Goal: Communication & Community: Answer question/provide support

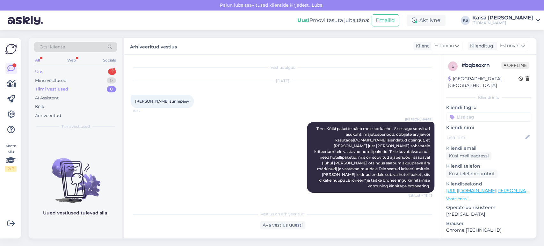
click at [95, 72] on div "Uus 1" at bounding box center [75, 71] width 83 height 9
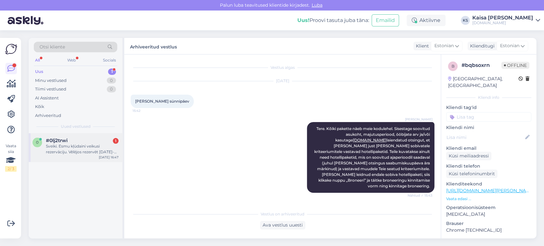
click at [76, 144] on div "Sveiki. Esmu kļūdaini veikusi rezervāciju. Vēlējos rezervēt [DATE]-[DATE].." at bounding box center [82, 148] width 73 height 11
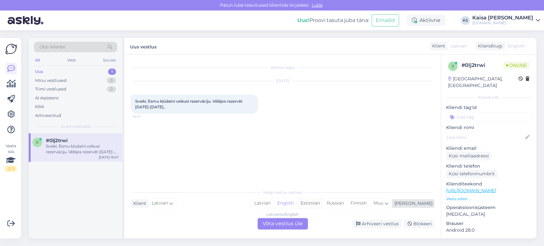
click at [323, 203] on div "Estonian" at bounding box center [310, 203] width 26 height 10
click at [297, 221] on div "Latvian to Estonian Võta vestlus üle" at bounding box center [282, 223] width 50 height 11
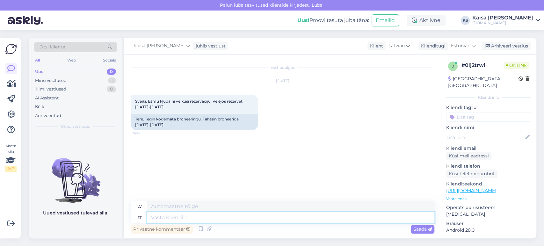
click at [296, 219] on textarea at bounding box center [290, 217] width 287 height 11
type textarea "Tere,"
type textarea "Sveiki,"
type textarea "Tere, palun t"
type textarea "Sveiki, lūdzu."
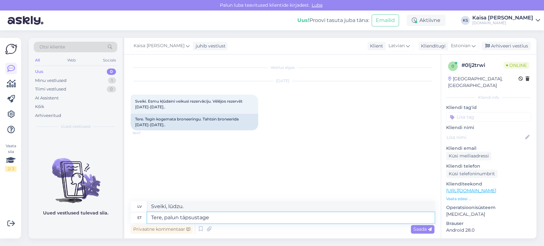
type textarea "Tere, palun täpsustage b"
type textarea "Sveiki, lūdzu, paskaidrojiet."
type textarea "Tere, palun täpsustage broneeringu n"
type textarea "Sveiki, lūdzu, precizējiet rezervāciju."
type textarea "Tere, palun täpsustage broneeringu numbr"
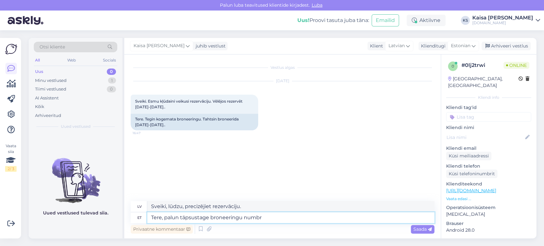
type textarea "Sveiki, lūdzu, norādiet rezervācijas numuru."
type textarea "Tere, palun täpsustage broneeringu numbrit."
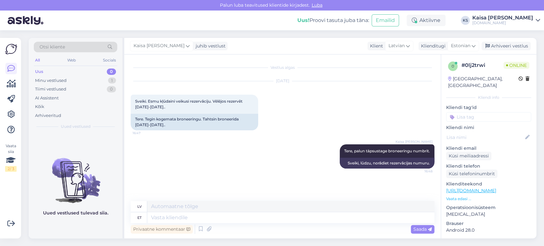
click at [461, 196] on p "Vaata edasi ..." at bounding box center [488, 199] width 85 height 6
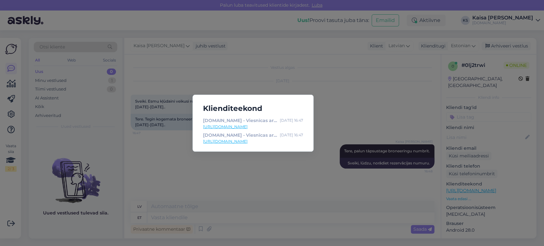
click at [267, 126] on link "[URL][DOMAIN_NAME]" at bounding box center [253, 127] width 100 height 6
click at [158, 140] on div "Klienditeekond [DOMAIN_NAME] - Viesnīcas ar īpašu maģiju [DATE] 16:47 [URL][DOM…" at bounding box center [272, 123] width 544 height 246
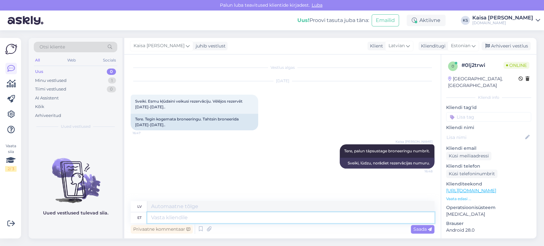
click at [218, 220] on textarea at bounding box center [290, 217] width 287 height 11
type textarea "Kas"
type textarea "Ir"
type textarea "Kas soovite m"
type textarea "Vai tu vēlies"
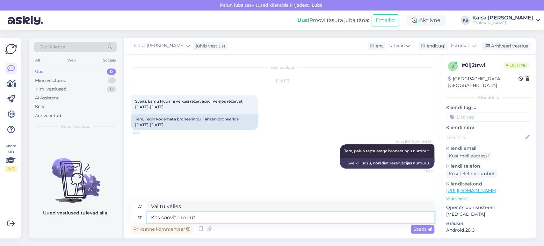
type textarea "Kas soovite muuta"
type textarea "Vai vēlaties mainīties?"
type textarea "Kas soovite"
type textarea "Vai tu vēlies"
type textarea "Kas soovite broneerida"
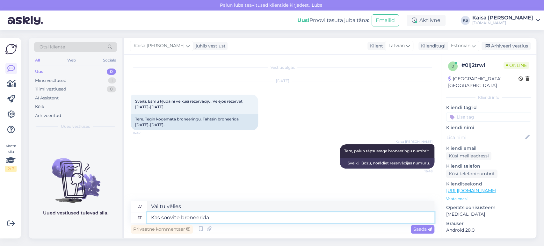
type textarea "Vai vēlaties rezervēt?"
type textarea "Kas soovite broneerida 2.11-3"
type textarea "Vai vēlaties rezervēt 2.11-"
type textarea "Kas soovite broneerida 2.11"
type textarea "Vai vēlaties rezervēt 2.11-3"
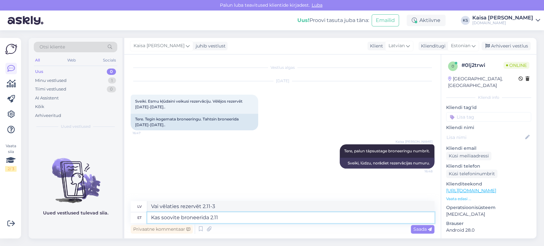
type textarea "Kas soovite broneerida 2.11"
type textarea "Vai vēlaties rezervēt 2.11"
type textarea "Kas soovite broneerida 2.11 - 3"
type textarea "Vai vēlaties rezervēt 2.11 .?"
type textarea "Kas soovite broneerida 2.11 - 3.11"
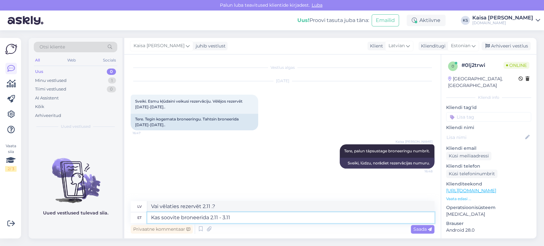
type textarea "Vai vēlaties rezervēt 2.11 – 3.11 ?"
type textarea "Kas soovite broneerida 2.11 - 3.11?"
type textarea "Vai vēlaties rezervēt laiku no 2.11 līdz 3.11?"
type textarea "Kas soovite broneerida 2.11 - 3.11?"
click at [426, 230] on span "Saada" at bounding box center [422, 229] width 18 height 6
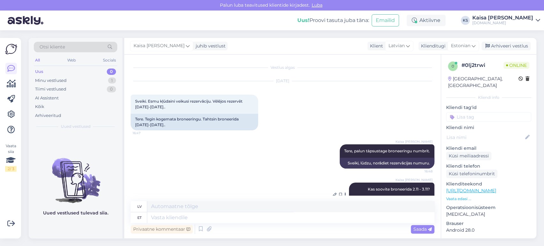
scroll to position [18, 0]
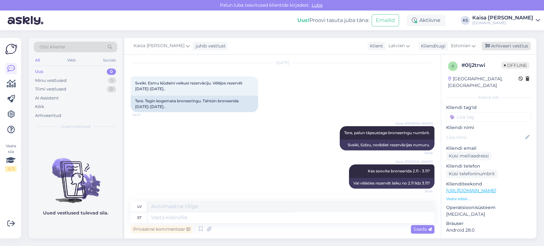
click at [500, 48] on div "Arhiveeri vestlus" at bounding box center [505, 46] width 49 height 9
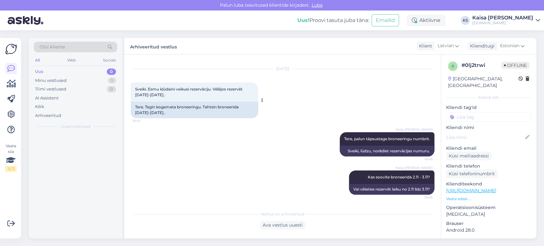
scroll to position [12, 0]
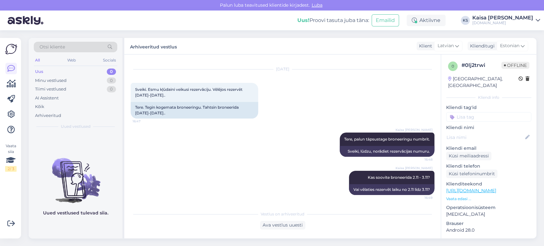
click at [511, 21] on div "[DOMAIN_NAME]" at bounding box center [502, 22] width 61 height 5
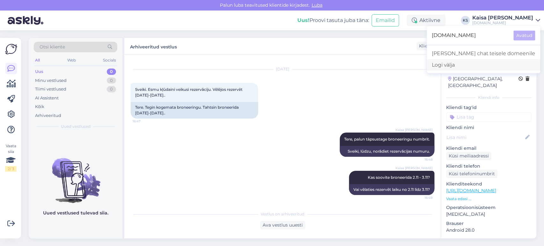
click at [478, 65] on div "Logi välja" at bounding box center [483, 64] width 113 height 11
